Goal: Task Accomplishment & Management: Manage account settings

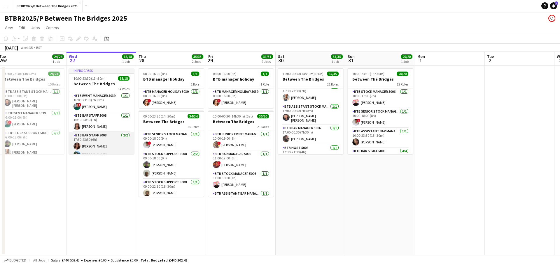
scroll to position [250, 0]
click at [103, 137] on app-card-role "BTB Bar Staff 5008 [DATE] 17:30-23:30 (6h) [PERSON_NAME] Siganou [PERSON_NAME]" at bounding box center [101, 142] width 65 height 28
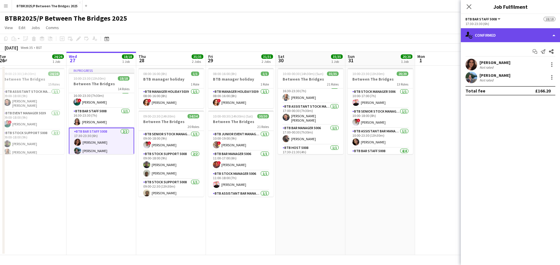
click at [509, 36] on div "single-neutral-actions-check-2 Confirmed" at bounding box center [509, 35] width 99 height 14
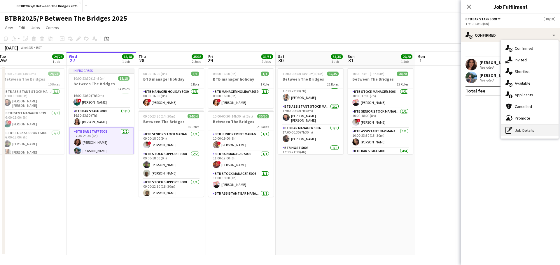
click at [528, 129] on div "pen-write Job Details" at bounding box center [529, 131] width 58 height 12
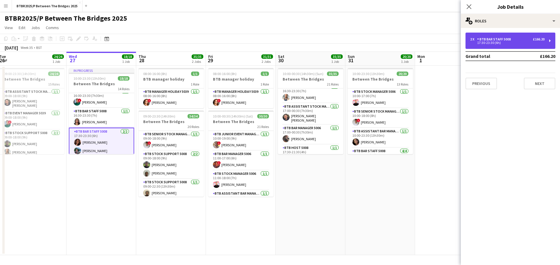
click at [510, 37] on div "2 x BTB Bar Staff 5008 £166.20 17:30-23:30 (6h)" at bounding box center [510, 41] width 90 height 16
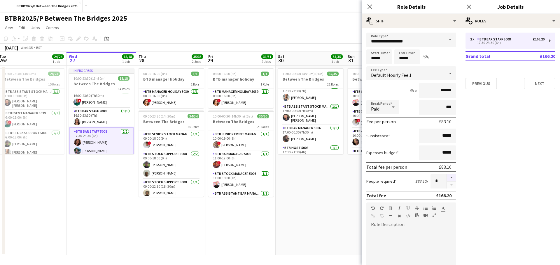
click at [446, 180] on button "button" at bounding box center [450, 178] width 9 height 8
type input "*"
click at [307, 23] on app-page-menu "View Day view expanded Day view collapsed Month view Date picker Jump to [DATE]…" at bounding box center [280, 28] width 560 height 11
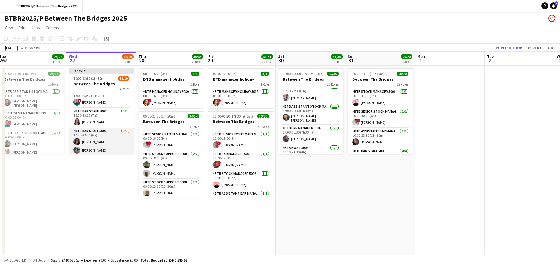
scroll to position [258, 0]
click at [103, 147] on app-card-role "BTB Bar Staff 5008 [DATE] 17:30-23:30 (6h) [PERSON_NAME] Siganou [PERSON_NAME] …" at bounding box center [101, 137] width 65 height 37
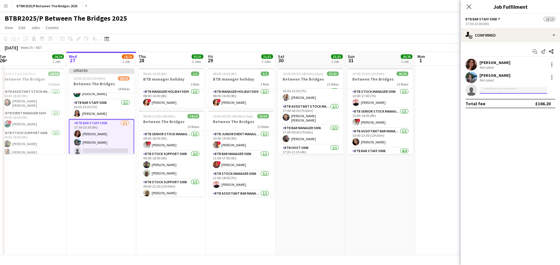
click at [488, 89] on input at bounding box center [513, 90] width 68 height 7
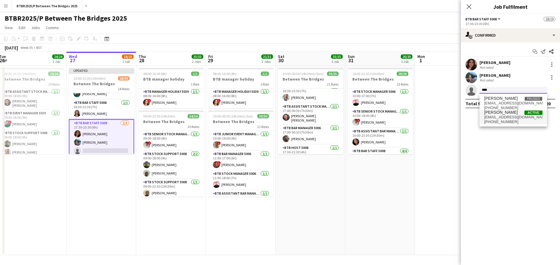
type input "****"
click at [498, 112] on span "[PERSON_NAME]" at bounding box center [501, 112] width 34 height 5
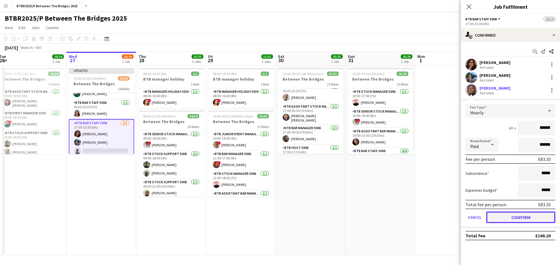
click at [498, 219] on button "Confirm" at bounding box center [520, 218] width 69 height 12
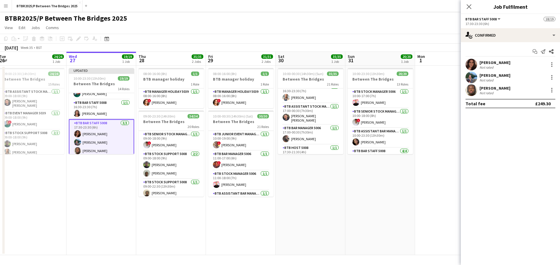
click at [357, 28] on app-page-menu "View Day view expanded Day view collapsed Month view Date picker Jump to [DATE]…" at bounding box center [280, 28] width 560 height 11
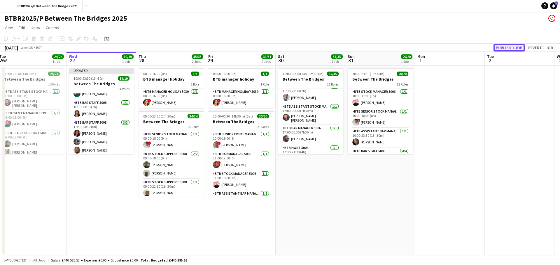
click at [512, 47] on button "Publish 1 job" at bounding box center [508, 48] width 31 height 8
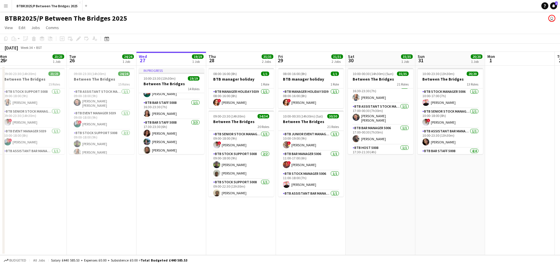
scroll to position [0, 205]
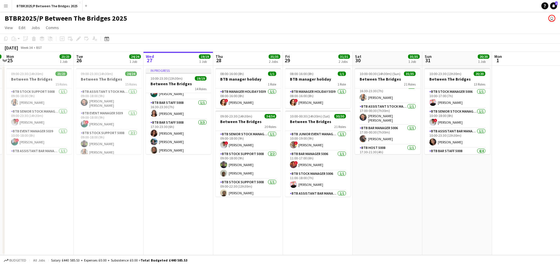
drag, startPoint x: 98, startPoint y: 207, endPoint x: 175, endPoint y: 199, distance: 77.3
click at [175, 199] on app-calendar-viewport "Fri 22 35/35 2 Jobs Sat 23 29/29 1 Job Sun 24 27/27 1 Job Mon 25 23/23 1 Job Tu…" at bounding box center [280, 154] width 560 height 204
click at [168, 124] on app-card-role "BTB General Manager 5039 [DATE] 11:00-20:00 (9h) [PERSON_NAME]" at bounding box center [178, 123] width 65 height 20
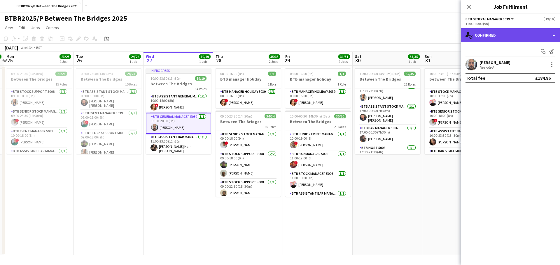
click at [508, 32] on div "single-neutral-actions-check-2 Confirmed" at bounding box center [509, 35] width 99 height 14
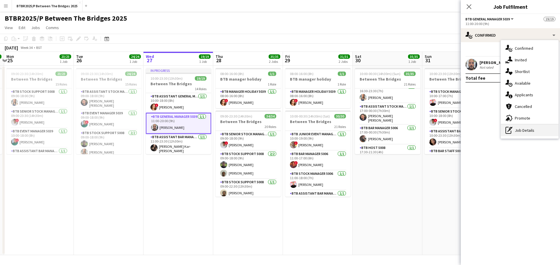
click at [513, 130] on div "pen-write Job Details" at bounding box center [529, 131] width 58 height 12
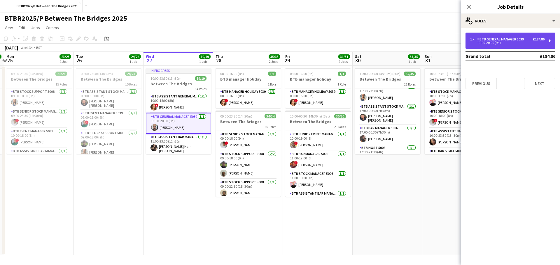
click at [493, 44] on div "11:00-20:00 (9h)" at bounding box center [507, 42] width 74 height 3
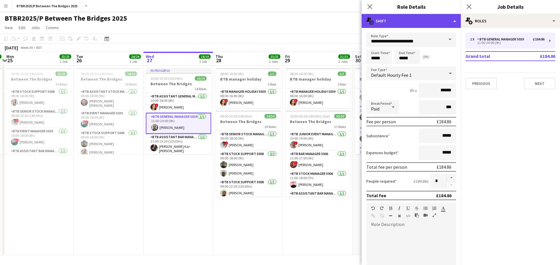
click at [428, 19] on div "multiple-actions-text Shift" at bounding box center [410, 21] width 99 height 14
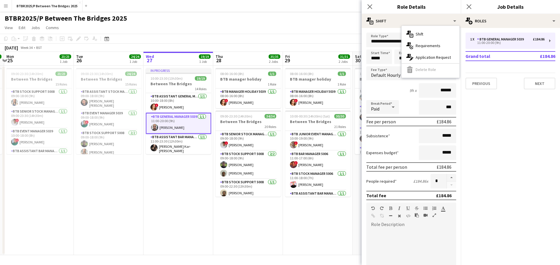
click at [337, 26] on app-page-menu "View Day view expanded Day view collapsed Month view Date picker Jump to [DATE]…" at bounding box center [280, 28] width 560 height 11
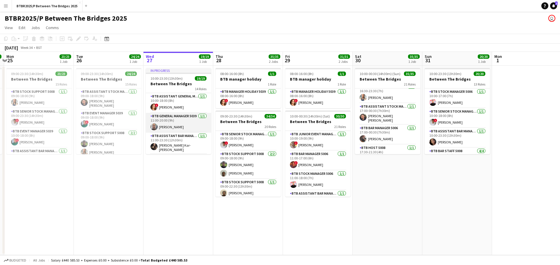
click at [178, 129] on app-card-role "BTB General Manager 5039 [DATE] 11:00-20:00 (9h) [PERSON_NAME]" at bounding box center [178, 123] width 65 height 20
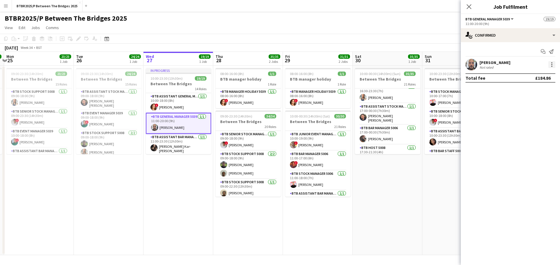
click at [549, 62] on div at bounding box center [551, 64] width 7 height 7
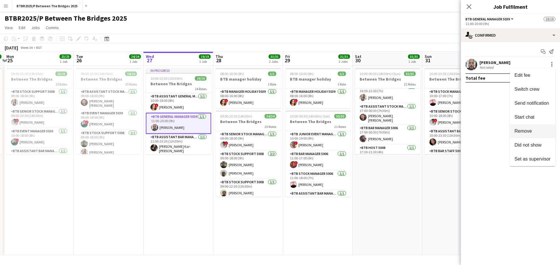
click at [529, 131] on span "Remove" at bounding box center [522, 131] width 17 height 5
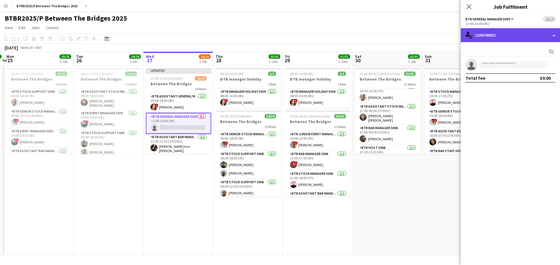
click at [504, 37] on div "single-neutral-actions-check-2 Confirmed" at bounding box center [509, 35] width 99 height 14
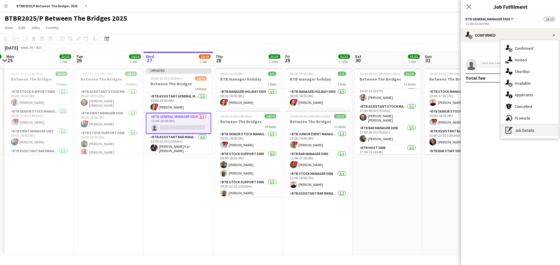
click at [520, 129] on div "pen-write Job Details" at bounding box center [529, 131] width 58 height 12
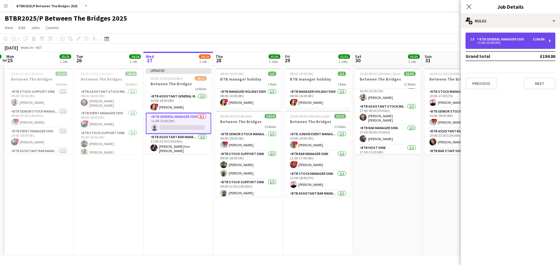
click at [501, 47] on div "1 x BTB General Manager 5039 £184.86 11:00-20:00 (9h)" at bounding box center [510, 41] width 90 height 16
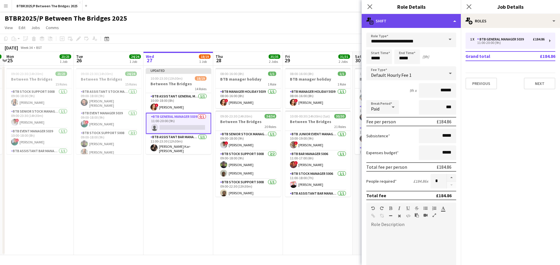
click at [428, 25] on div "multiple-actions-text Shift" at bounding box center [410, 21] width 99 height 14
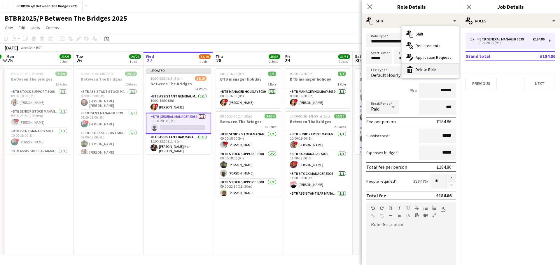
click at [431, 68] on div "bin-2 Delete Role" at bounding box center [430, 70] width 58 height 12
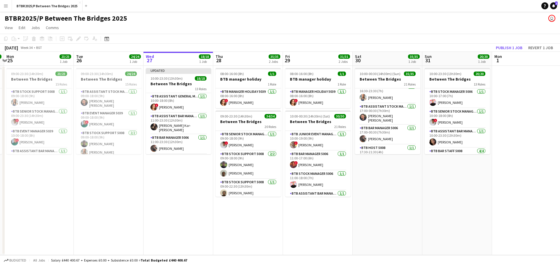
click at [348, 26] on app-page-menu "View Day view expanded Day view collapsed Month view Date picker Jump to [DATE]…" at bounding box center [280, 28] width 560 height 11
click at [502, 46] on button "Publish 1 job" at bounding box center [508, 48] width 31 height 8
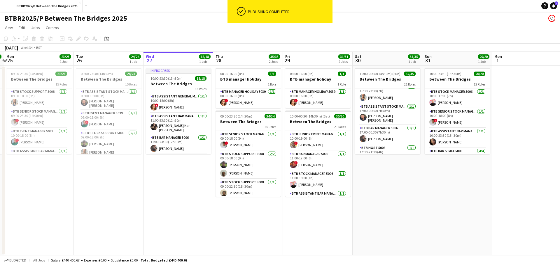
click at [200, 26] on app-page-menu "View Day view expanded Day view collapsed Month view Date picker Jump to [DATE]…" at bounding box center [280, 28] width 560 height 11
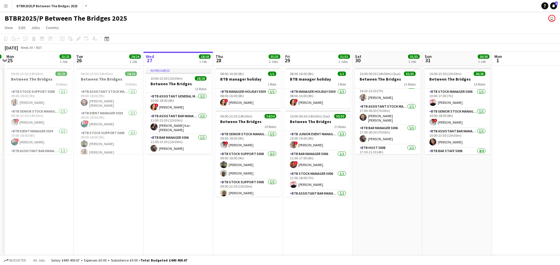
click at [203, 26] on app-page-menu "View Day view expanded Day view collapsed Month view Date picker Jump to [DATE]…" at bounding box center [280, 28] width 560 height 11
